Goal: Book appointment/travel/reservation

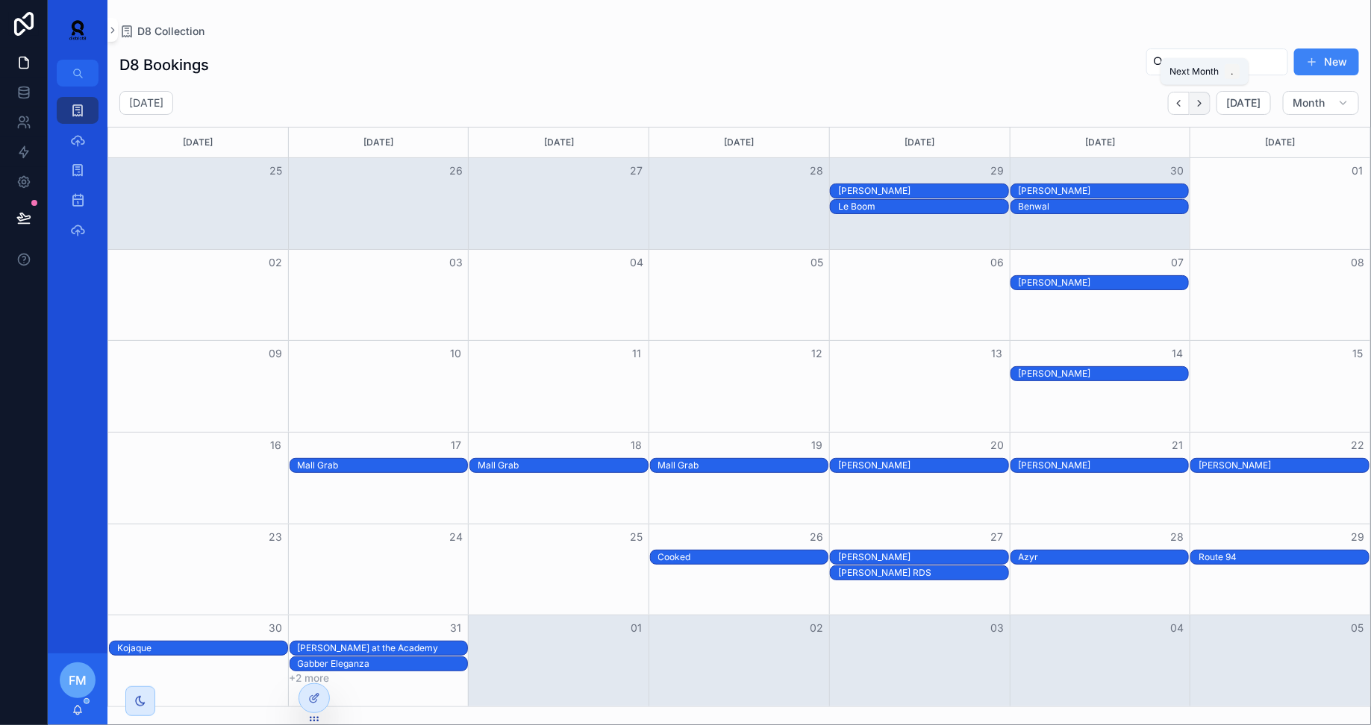
click at [1205, 99] on icon "Next" at bounding box center [1199, 103] width 11 height 11
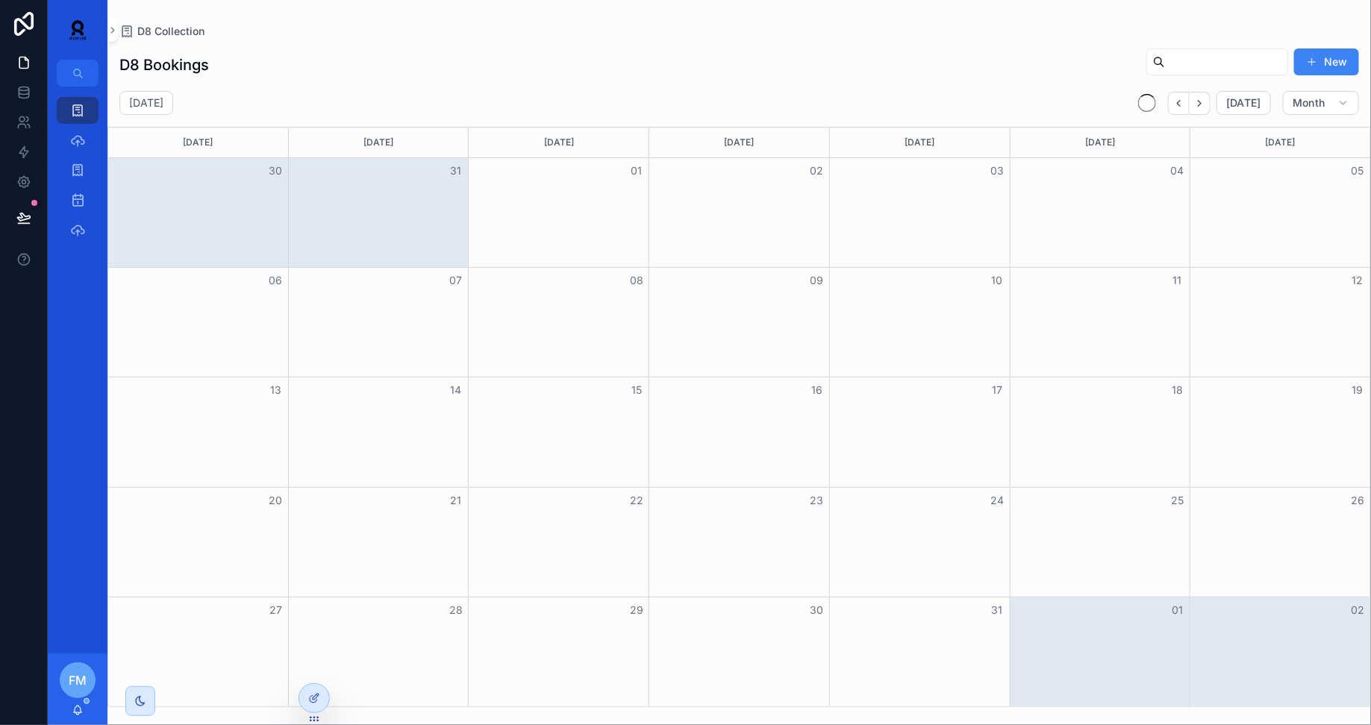
click at [1205, 99] on icon "Next" at bounding box center [1199, 103] width 11 height 11
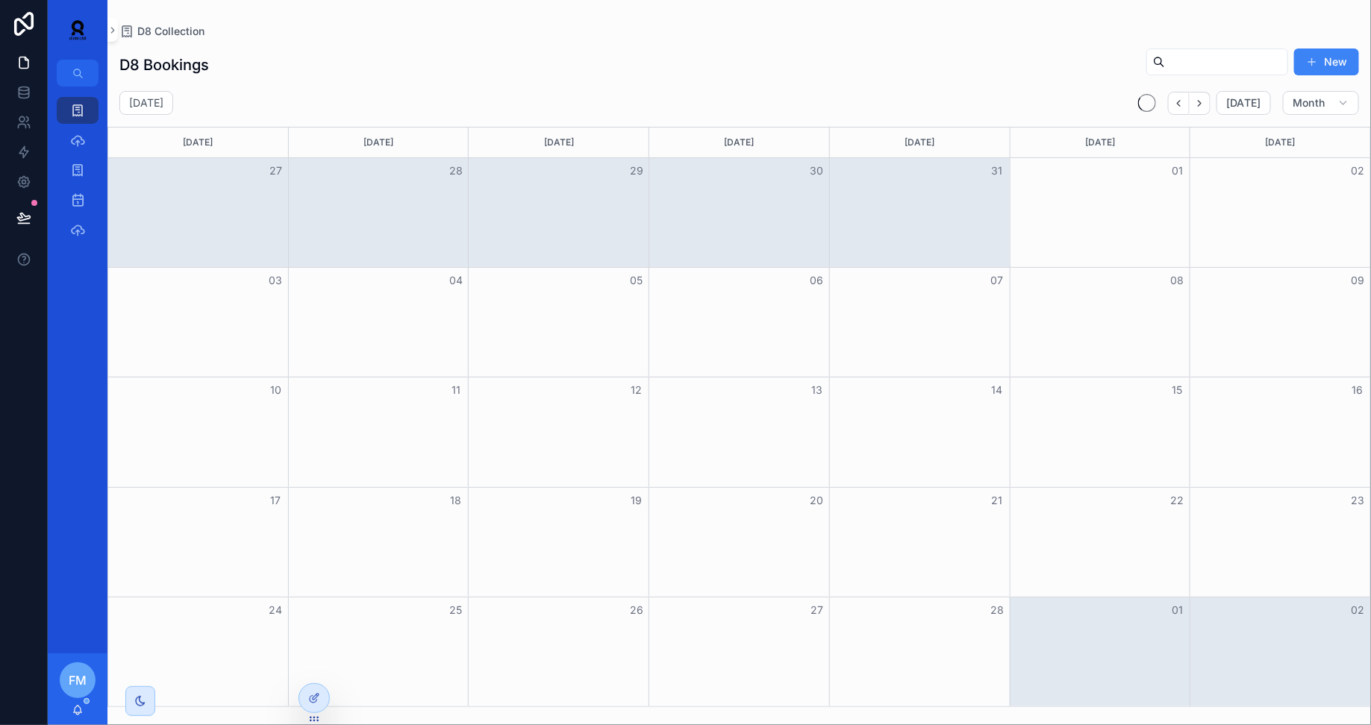
click at [1205, 99] on icon "Next" at bounding box center [1199, 103] width 11 height 11
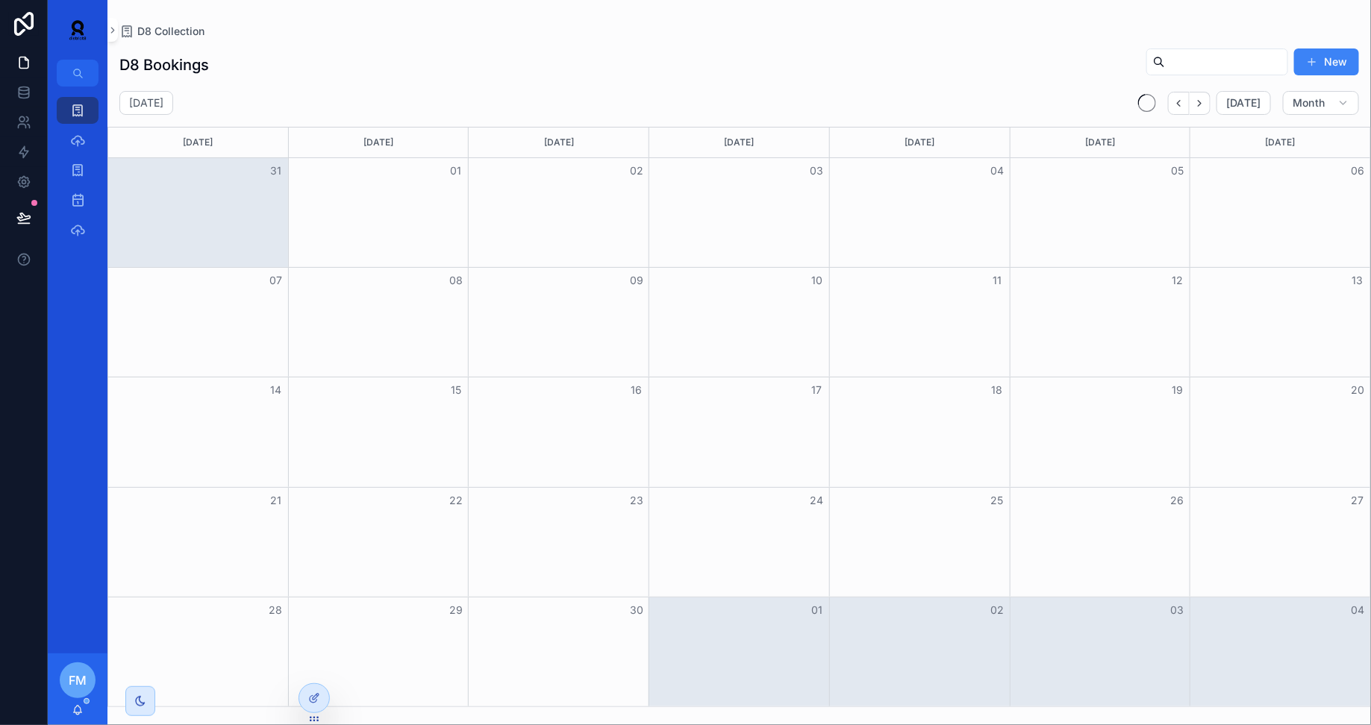
click at [1205, 99] on icon "Next" at bounding box center [1199, 103] width 11 height 11
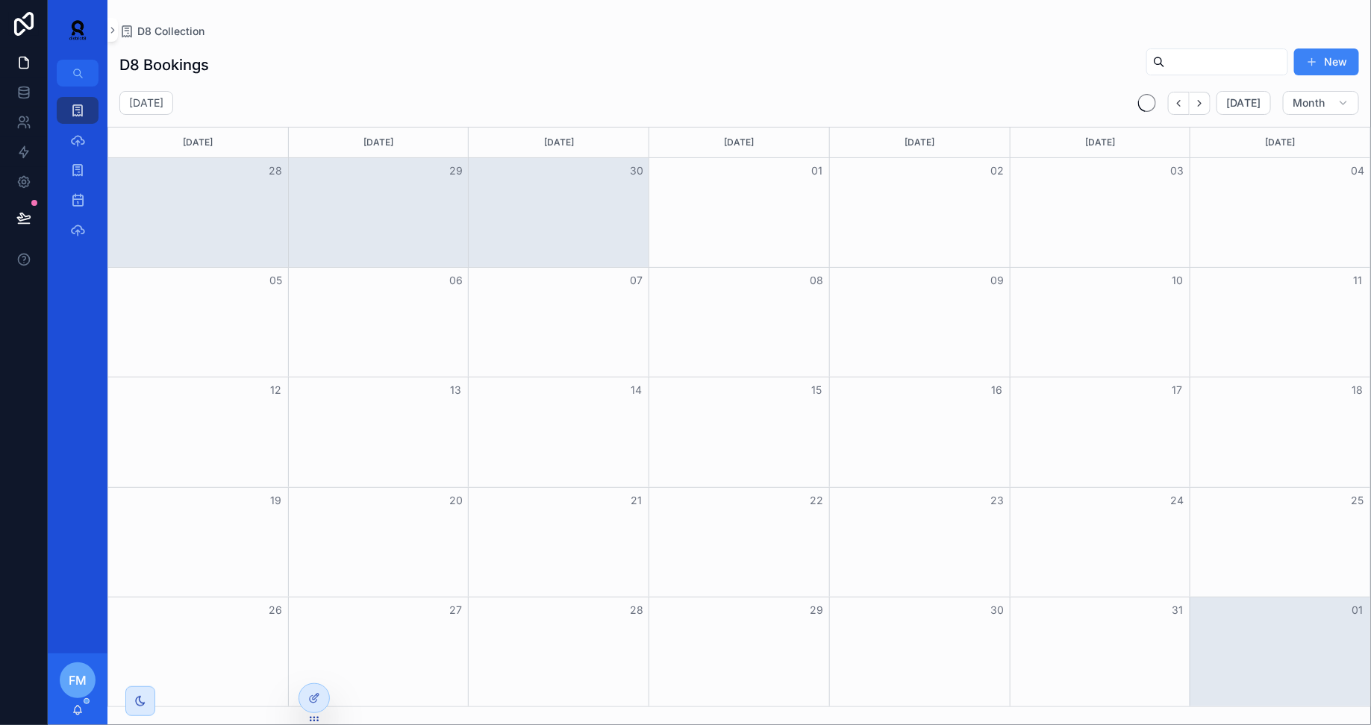
click at [1205, 99] on icon "Next" at bounding box center [1199, 103] width 11 height 11
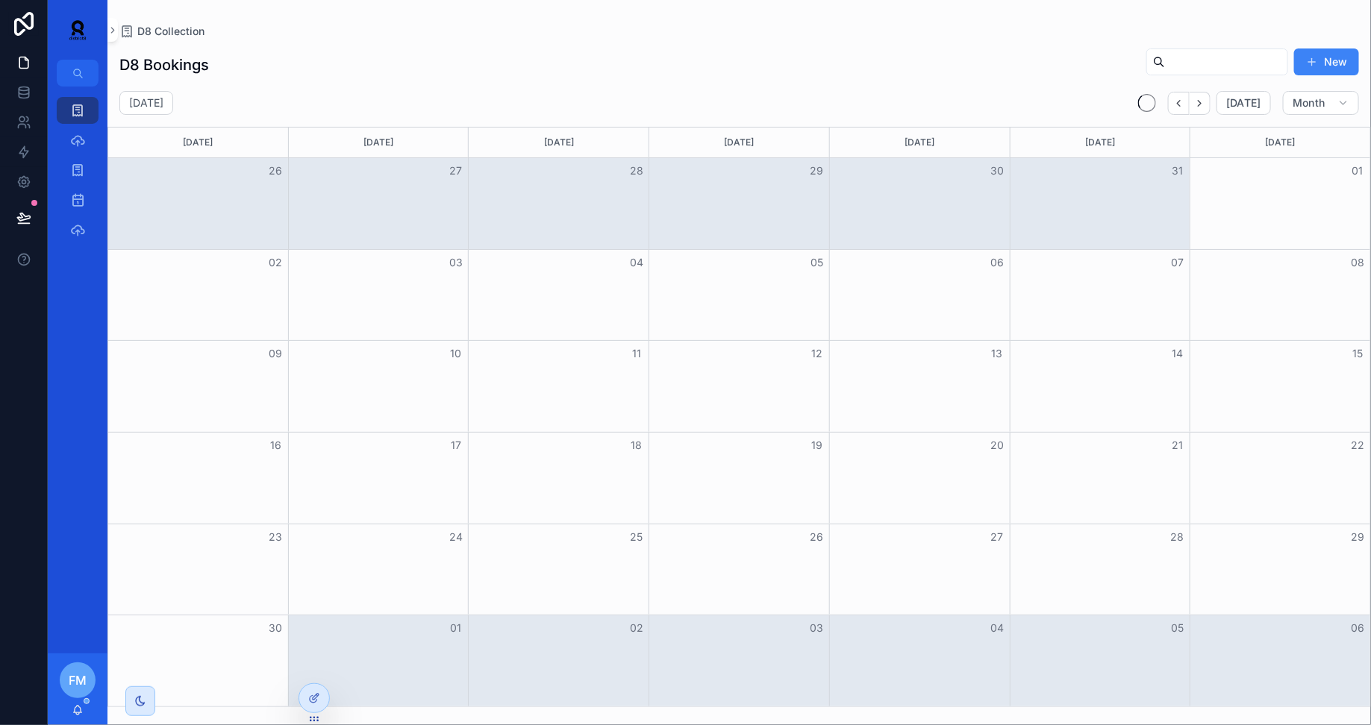
click at [1205, 99] on icon "Next" at bounding box center [1199, 103] width 11 height 11
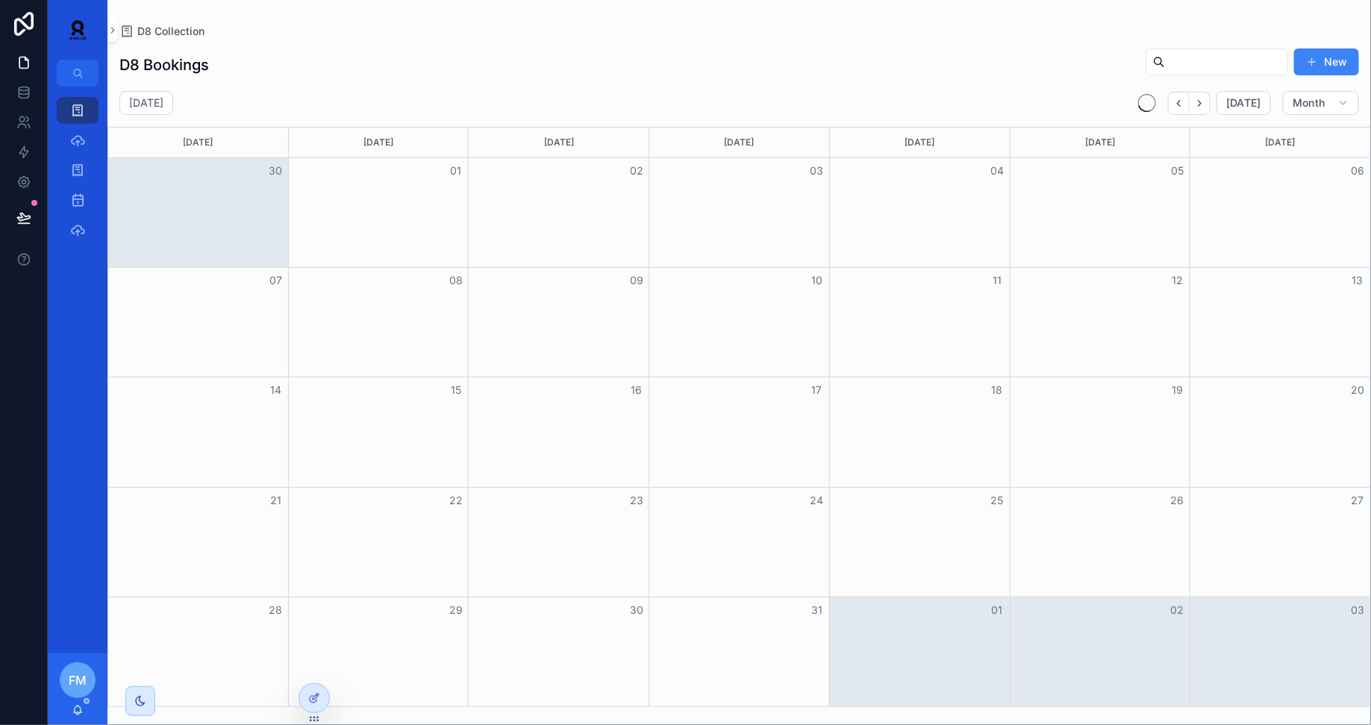
click at [1205, 99] on icon "Next" at bounding box center [1199, 103] width 11 height 11
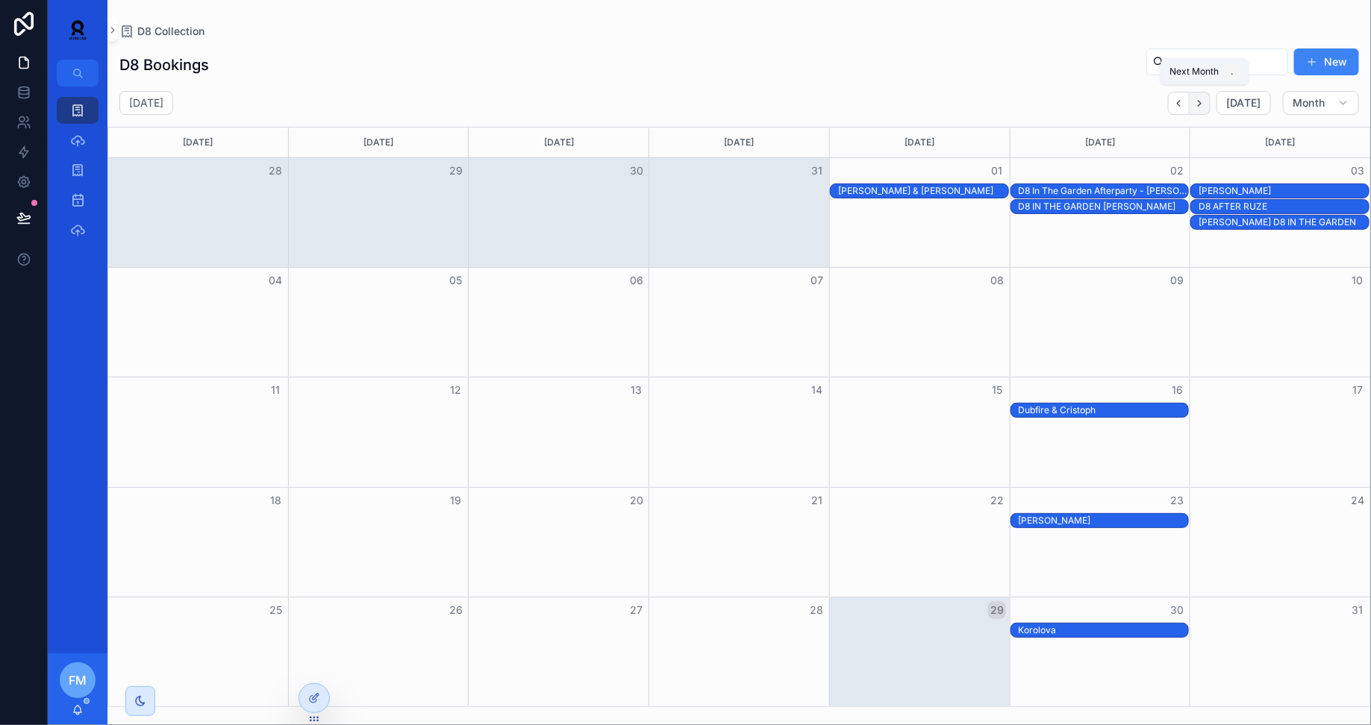
click at [1202, 109] on button "Next" at bounding box center [1200, 103] width 21 height 23
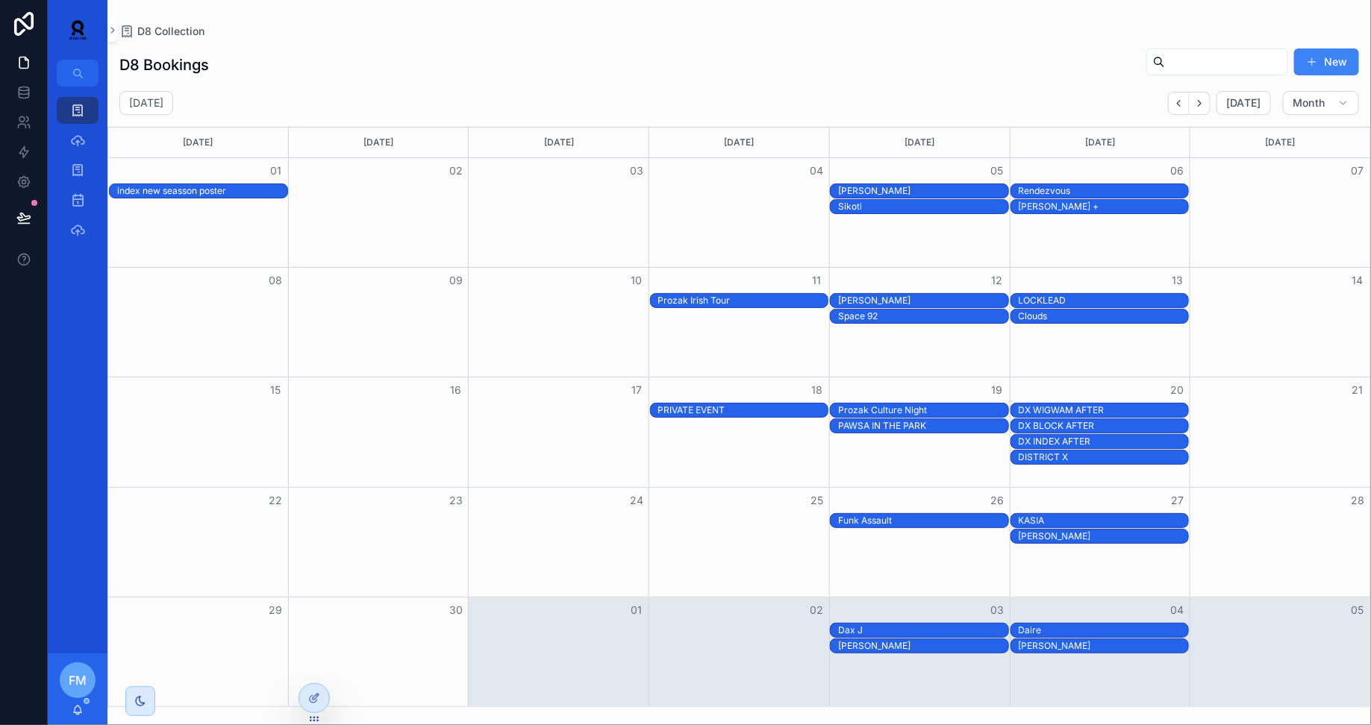
click at [1085, 204] on div "[PERSON_NAME] +" at bounding box center [1104, 207] width 170 height 12
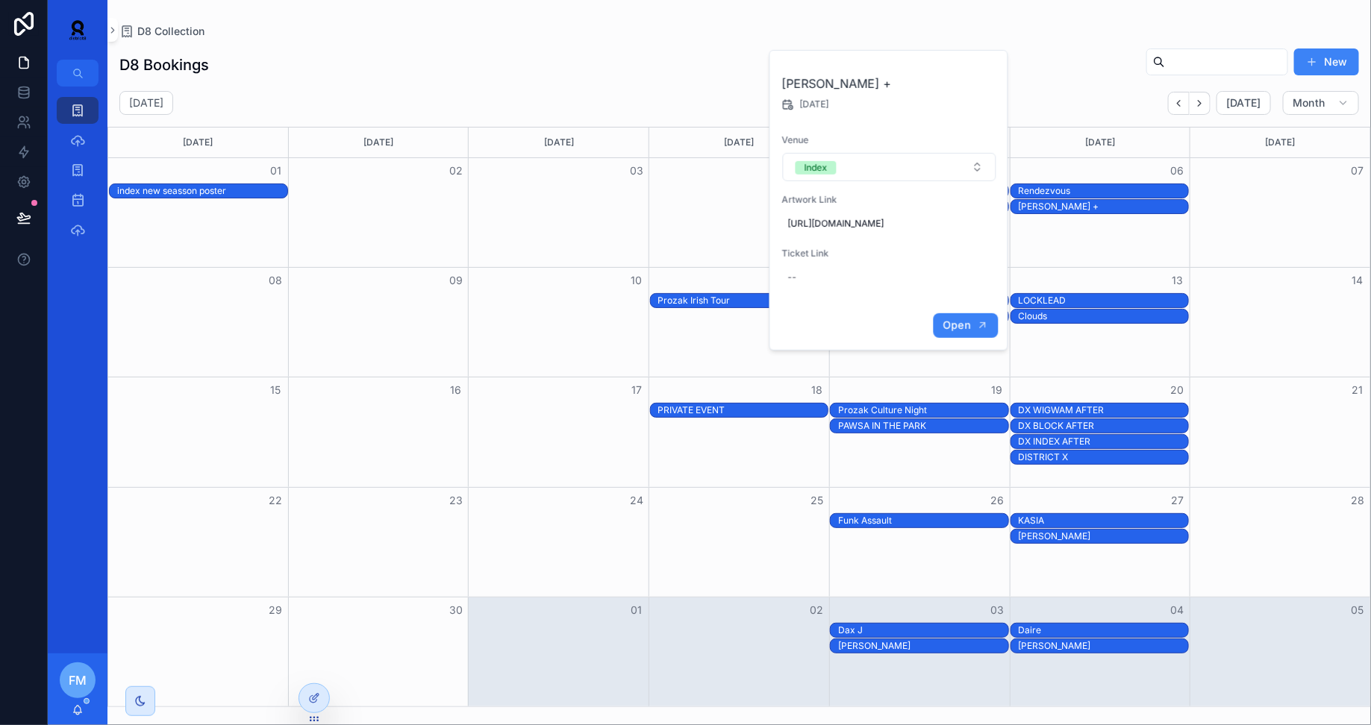
click at [961, 332] on span "Open" at bounding box center [957, 325] width 28 height 13
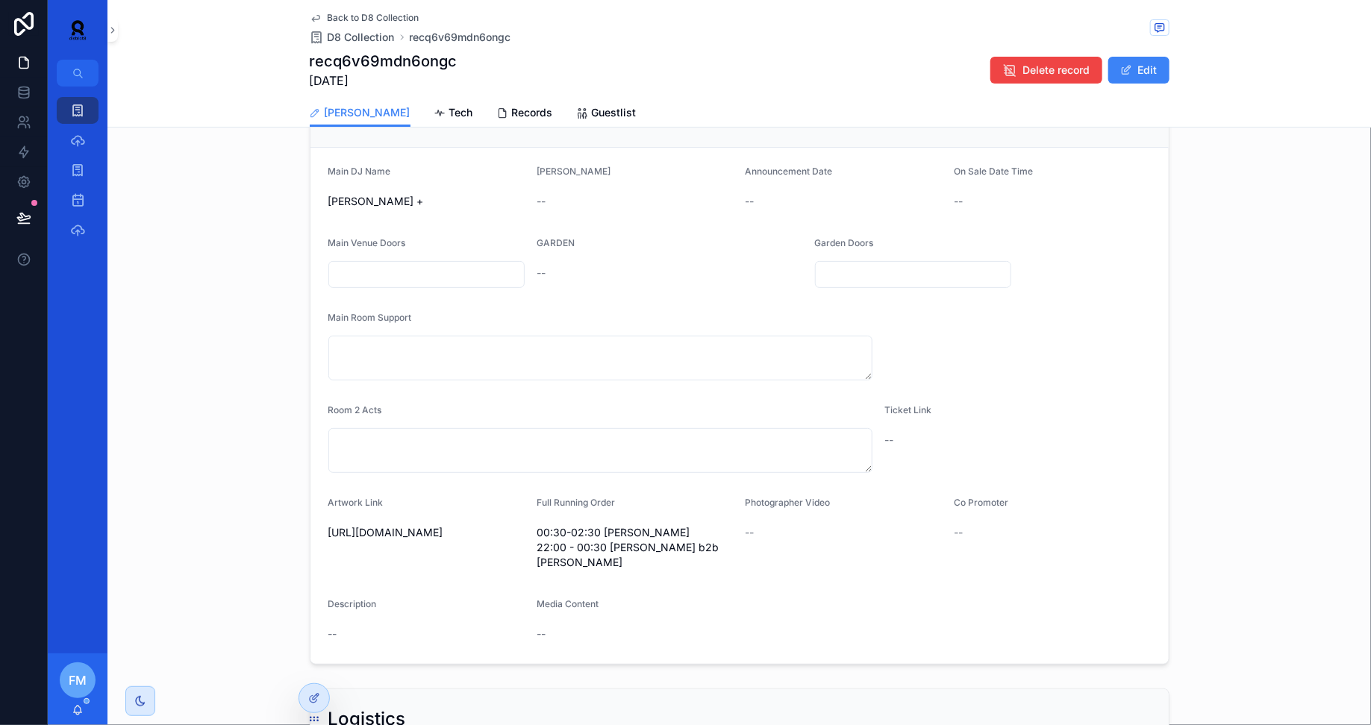
scroll to position [75, 0]
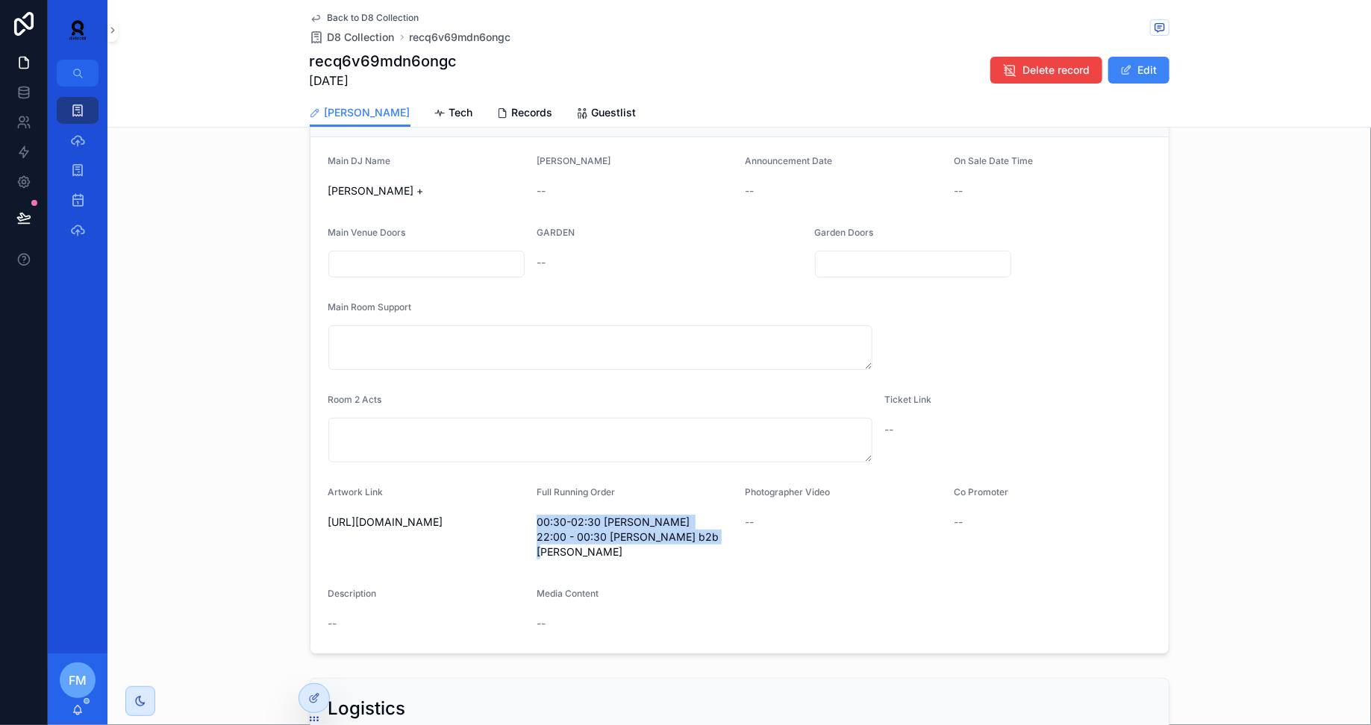
drag, startPoint x: 590, startPoint y: 552, endPoint x: 538, endPoint y: 527, distance: 57.4
click at [538, 527] on span "00:30-02:30 [PERSON_NAME] 22:00 - 00:30 [PERSON_NAME] b2b [PERSON_NAME]" at bounding box center [635, 537] width 197 height 45
copy span "00:30-02:30 [PERSON_NAME] 22:00 - 00:30 [PERSON_NAME] b2b [PERSON_NAME]"
drag, startPoint x: 579, startPoint y: 558, endPoint x: 537, endPoint y: 526, distance: 52.7
click at [537, 525] on div "00:30-02:30 [PERSON_NAME] 22:00 - 00:30 [PERSON_NAME] b2b [PERSON_NAME]" at bounding box center [635, 537] width 197 height 54
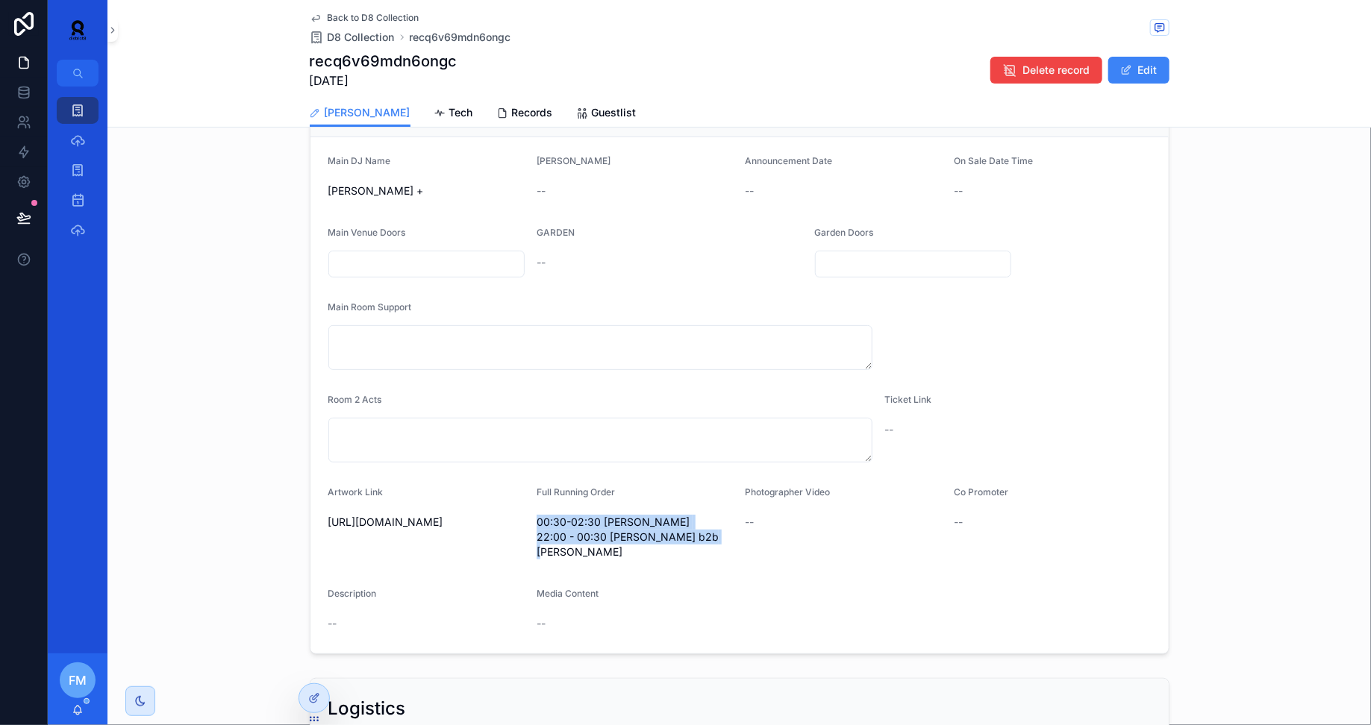
copy span "00:30-02:30 [PERSON_NAME] 22:00 - 00:30 [PERSON_NAME] b2b [PERSON_NAME]"
click at [1147, 65] on button "Edit" at bounding box center [1138, 70] width 61 height 27
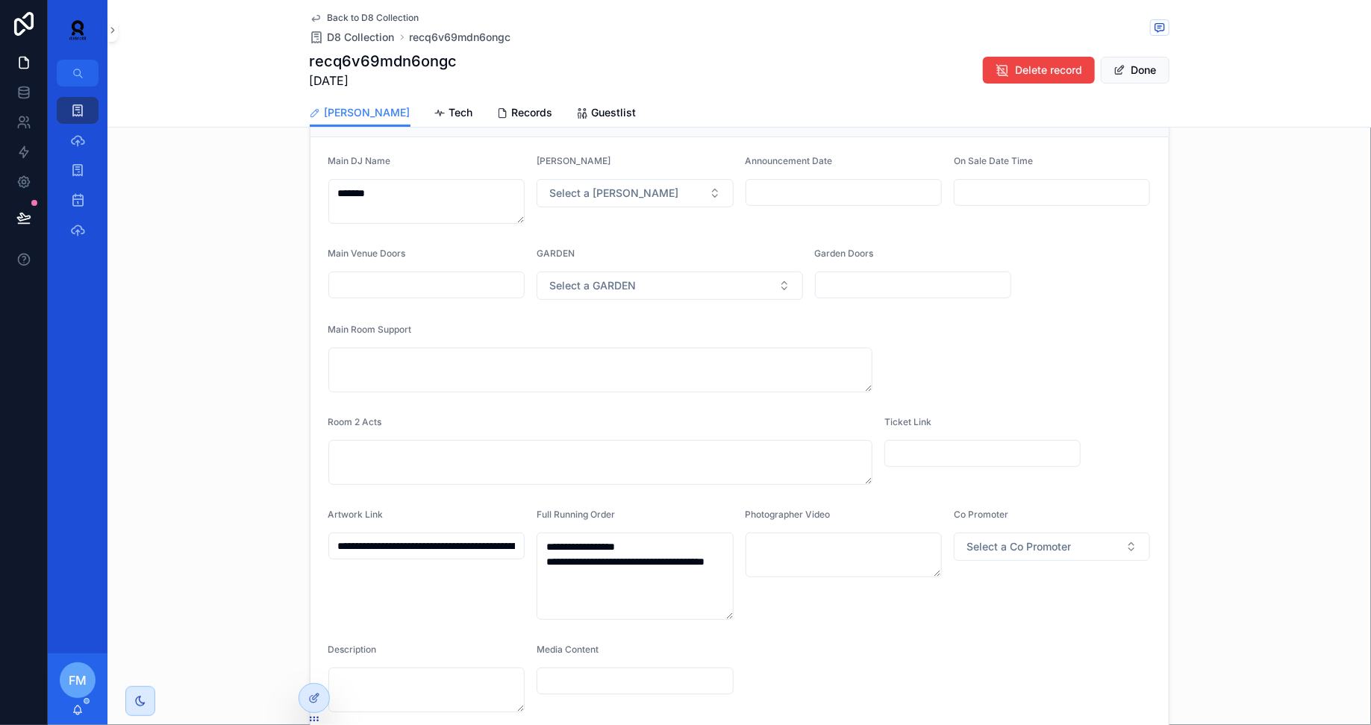
scroll to position [519, 0]
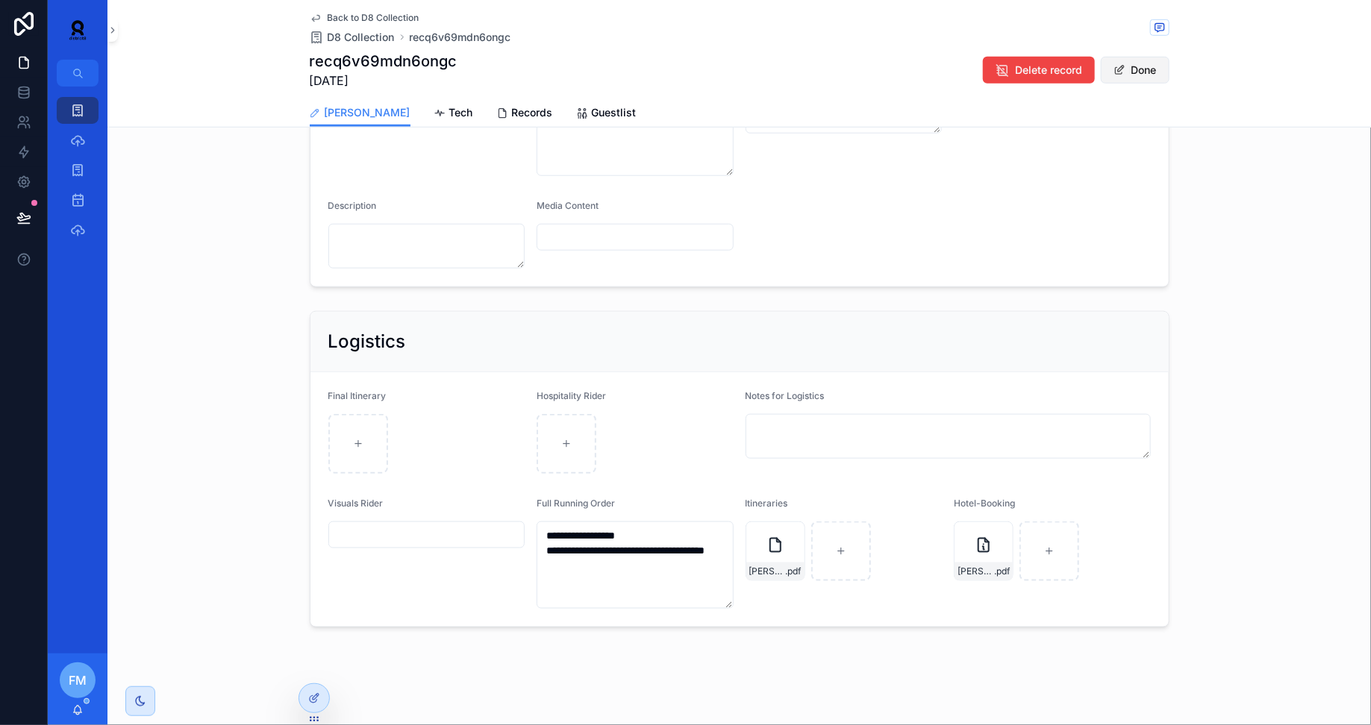
click at [1128, 76] on button "Done" at bounding box center [1135, 70] width 69 height 27
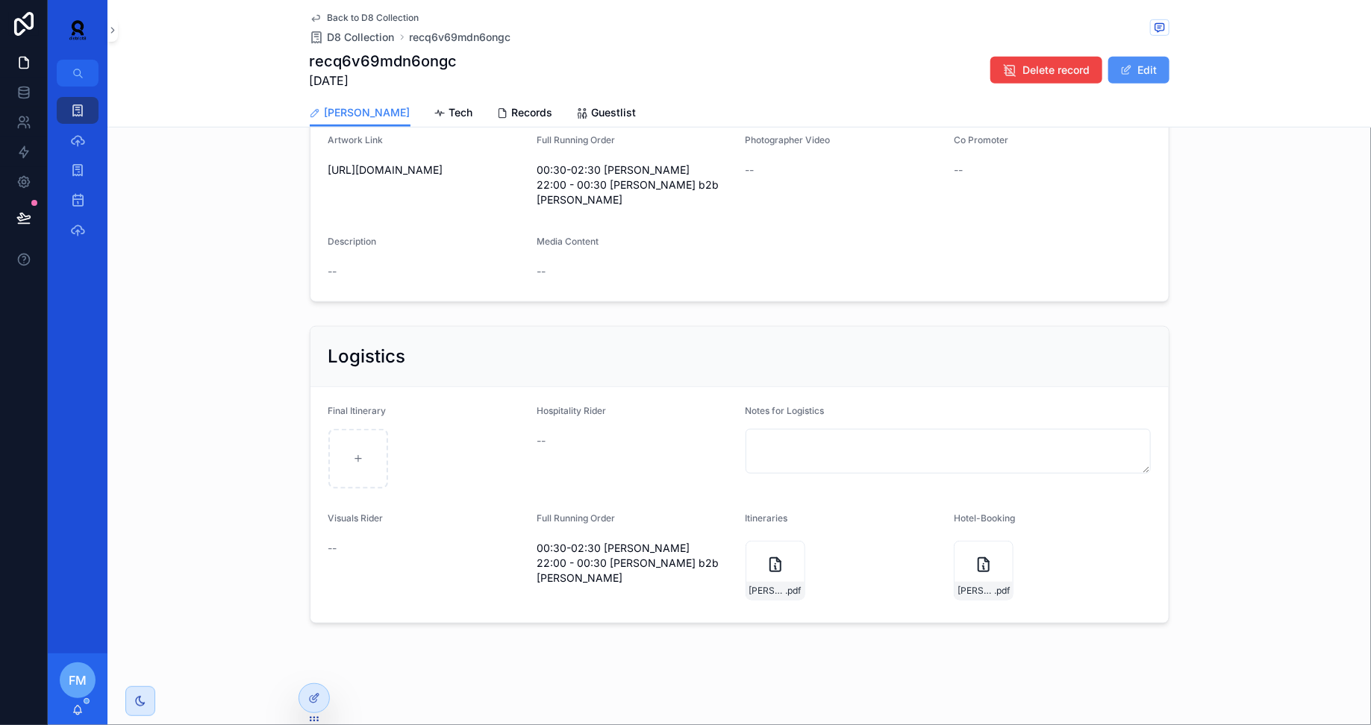
scroll to position [425, 0]
